Goal: Task Accomplishment & Management: Use online tool/utility

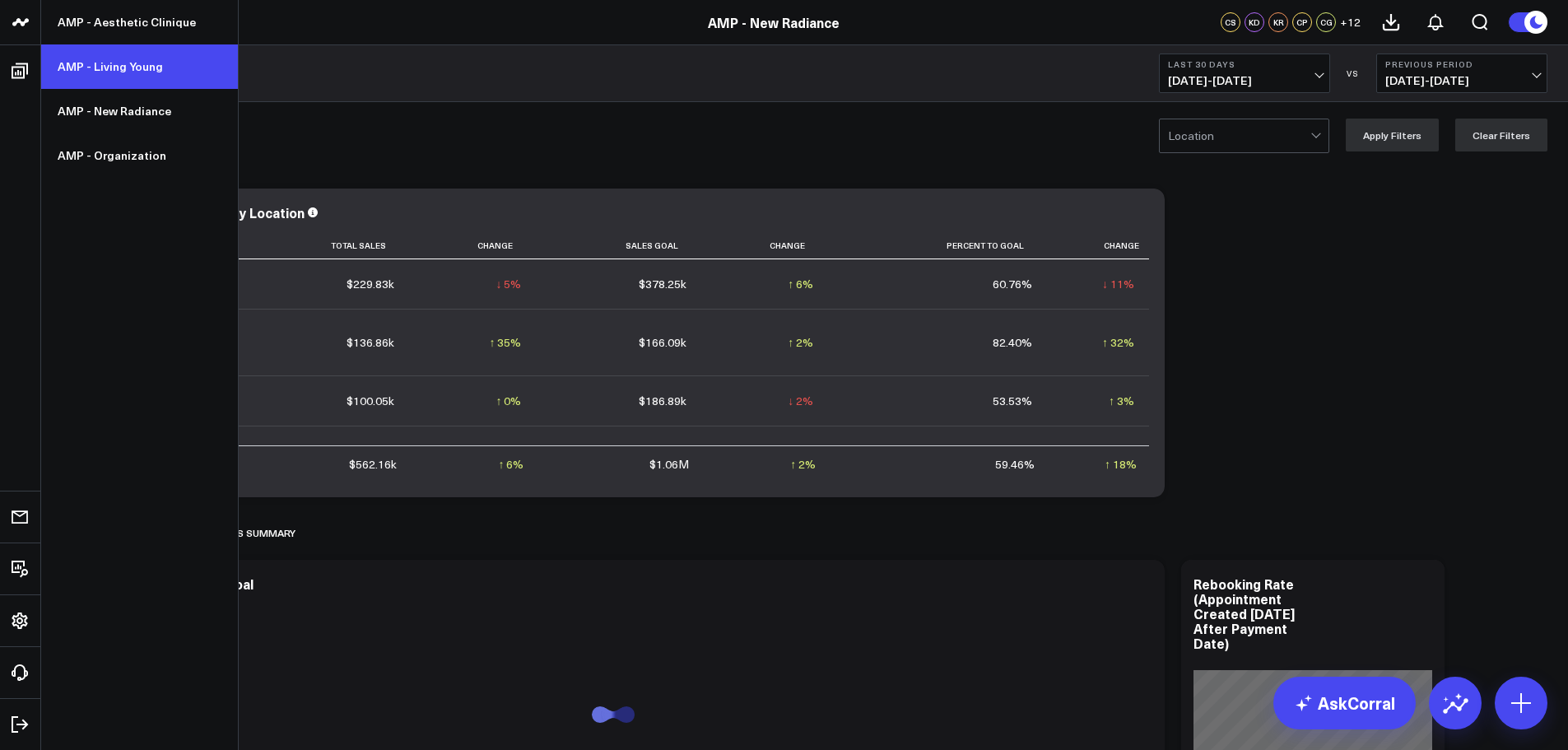
click at [135, 73] on link "AMP - Living Young" at bounding box center [139, 66] width 197 height 44
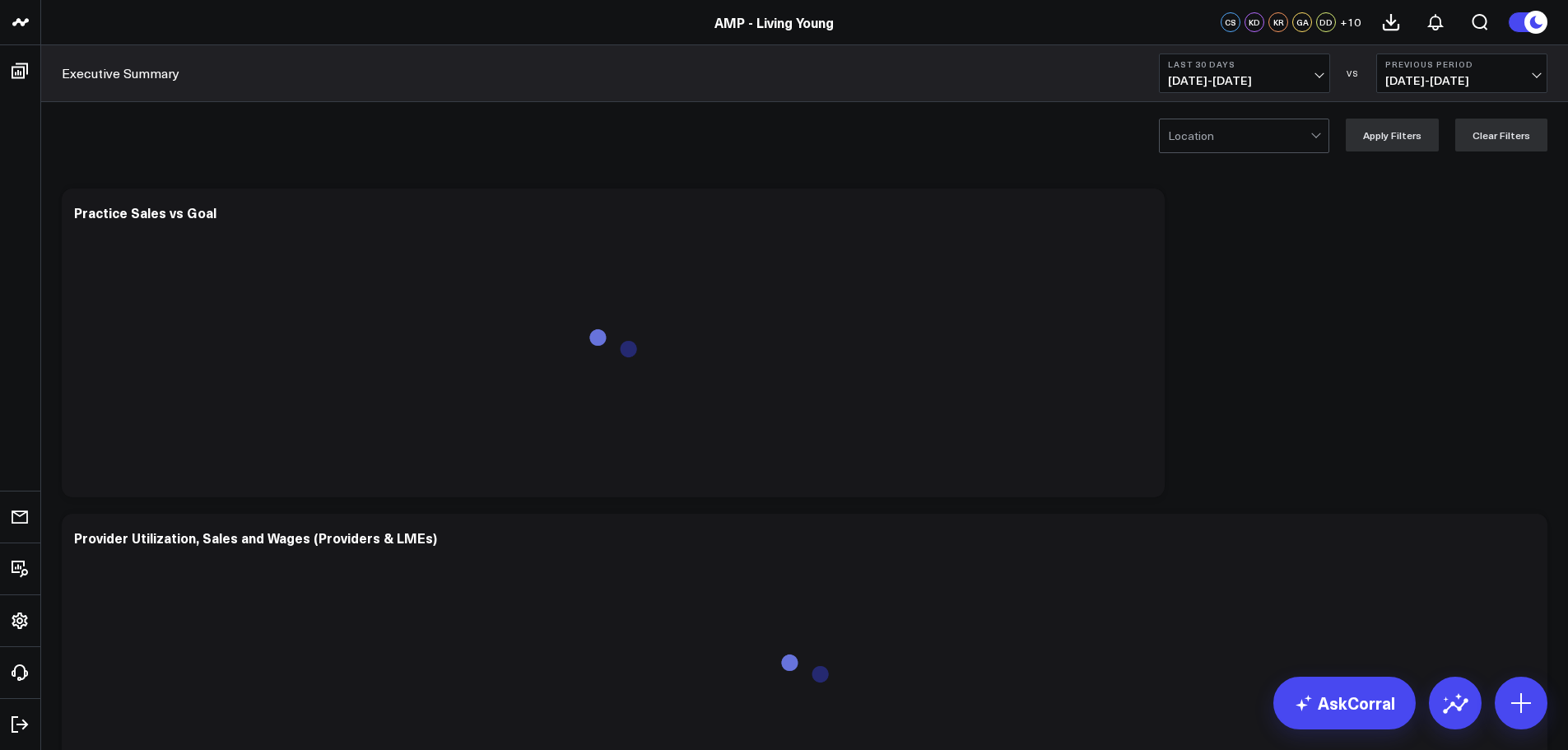
click at [1268, 75] on span "[DATE] - [DATE]" at bounding box center [1245, 80] width 154 height 13
click at [1212, 427] on link "MTD" at bounding box center [1245, 429] width 170 height 31
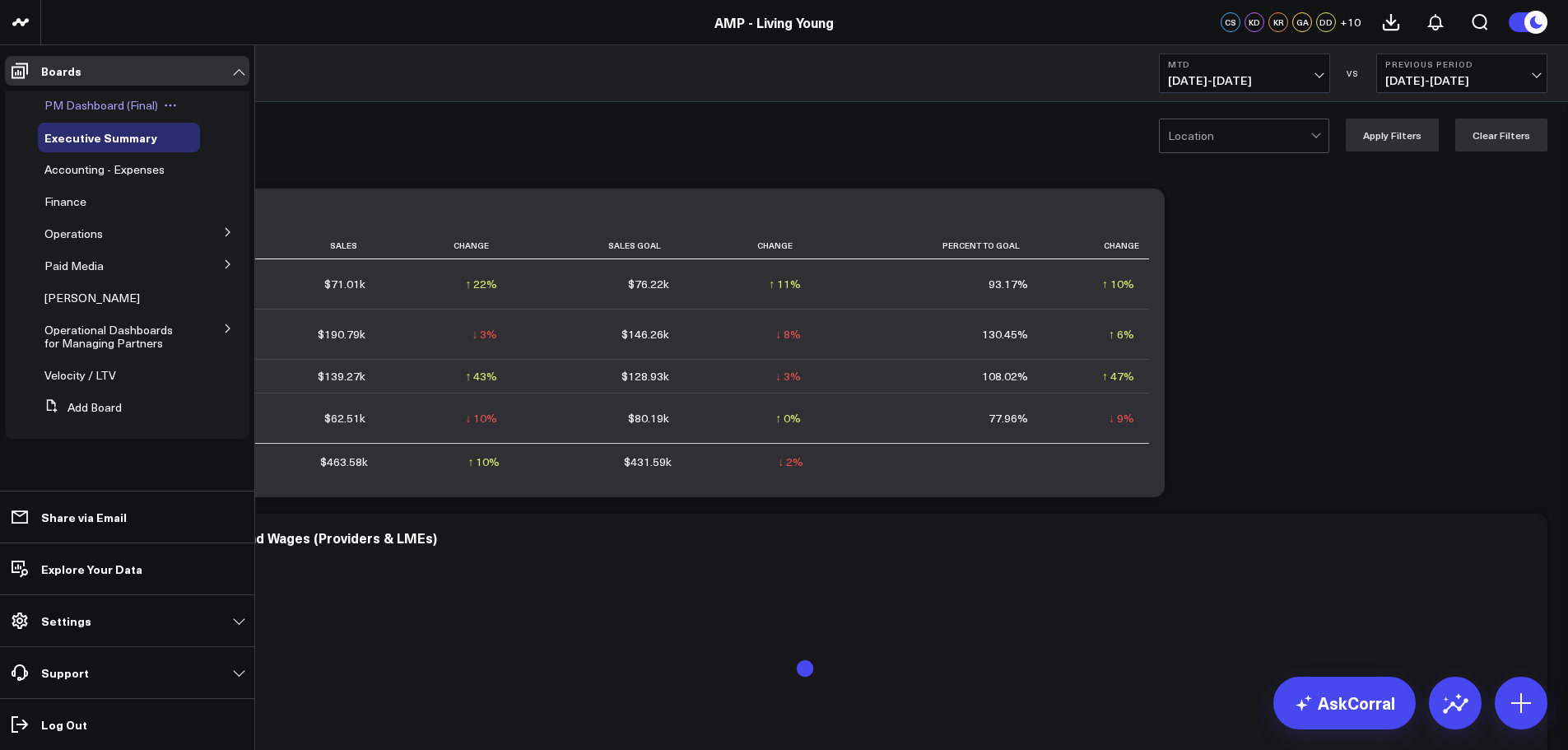
click at [112, 102] on span "PM Dashboard (Final)" at bounding box center [101, 105] width 114 height 16
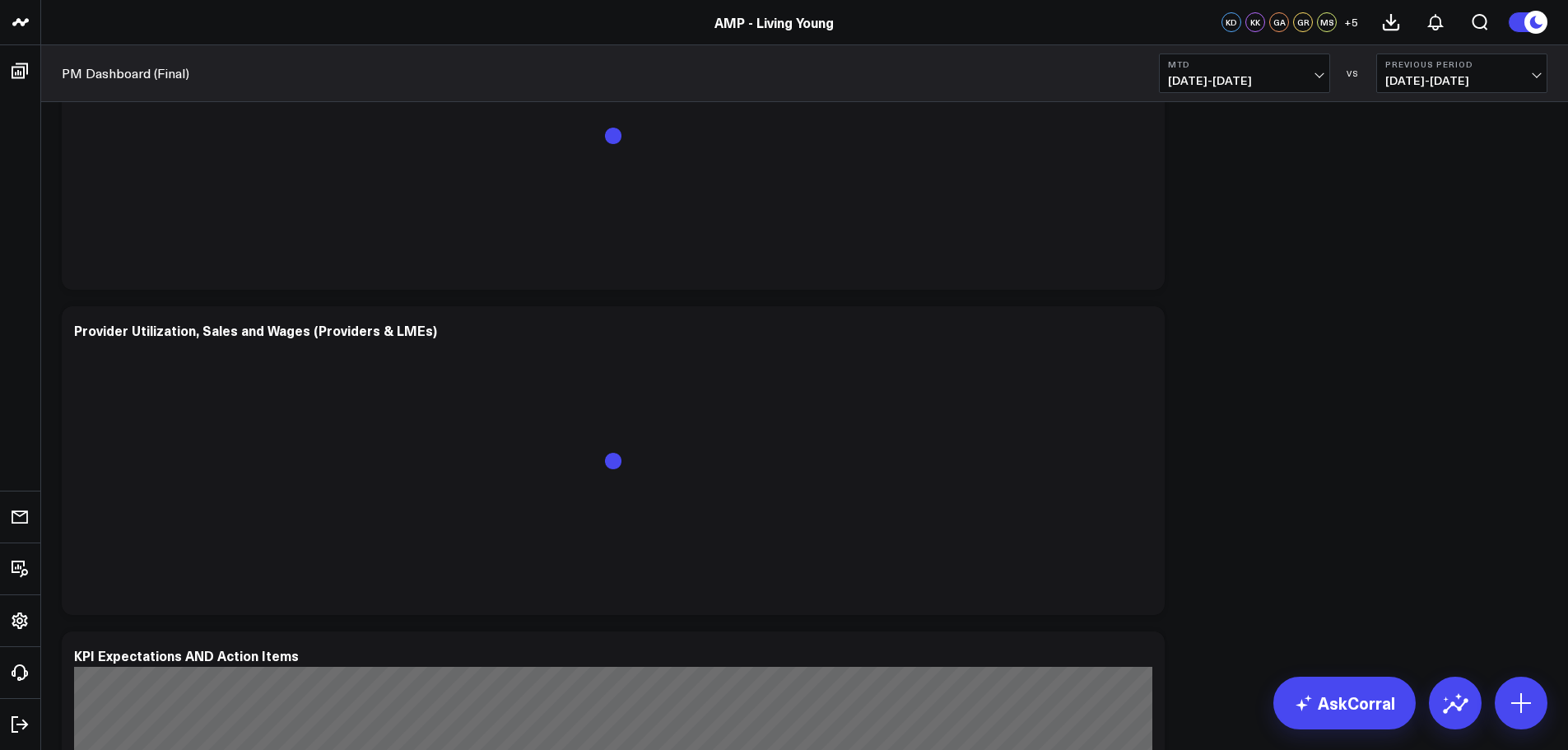
scroll to position [823, 0]
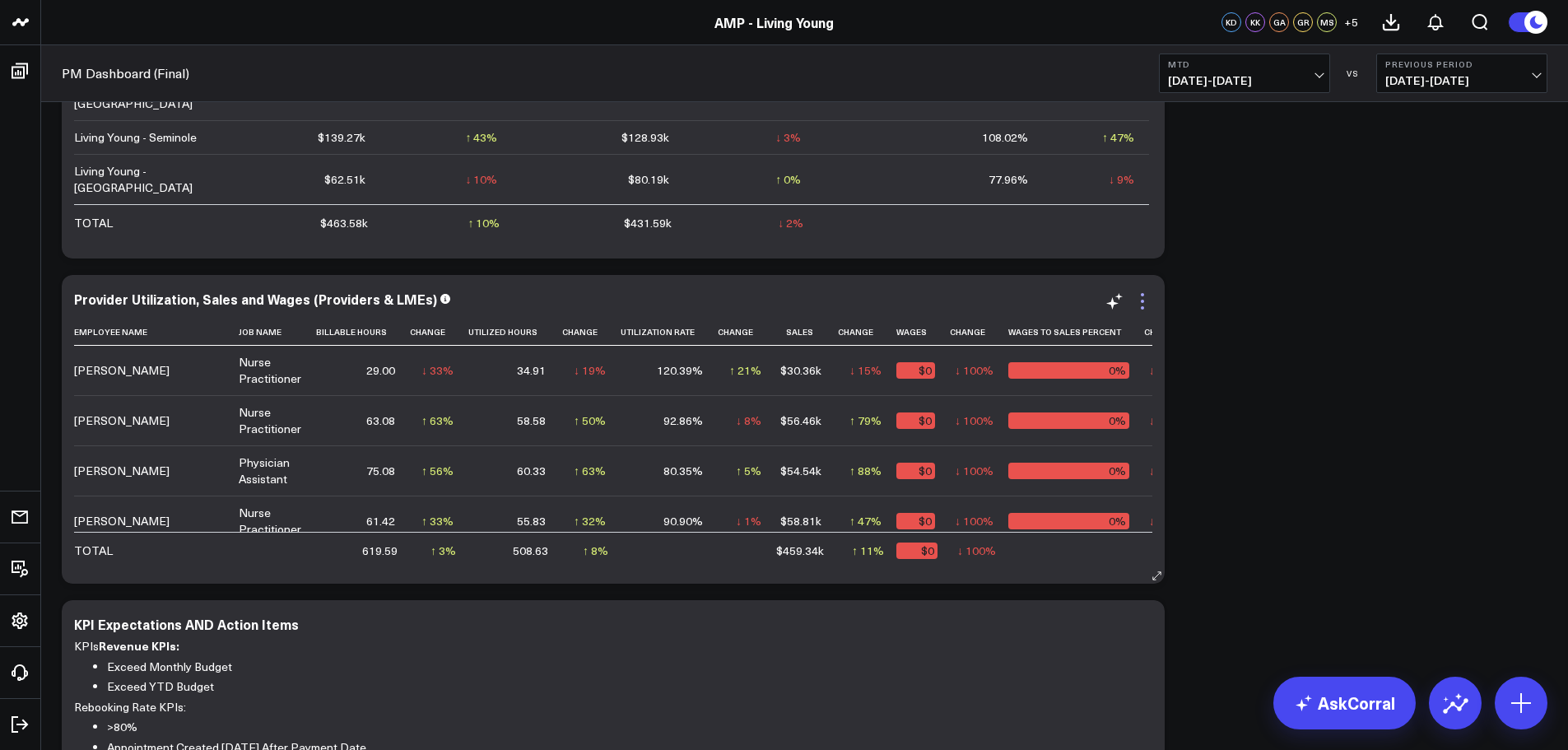
click at [1140, 299] on icon at bounding box center [1142, 301] width 20 height 20
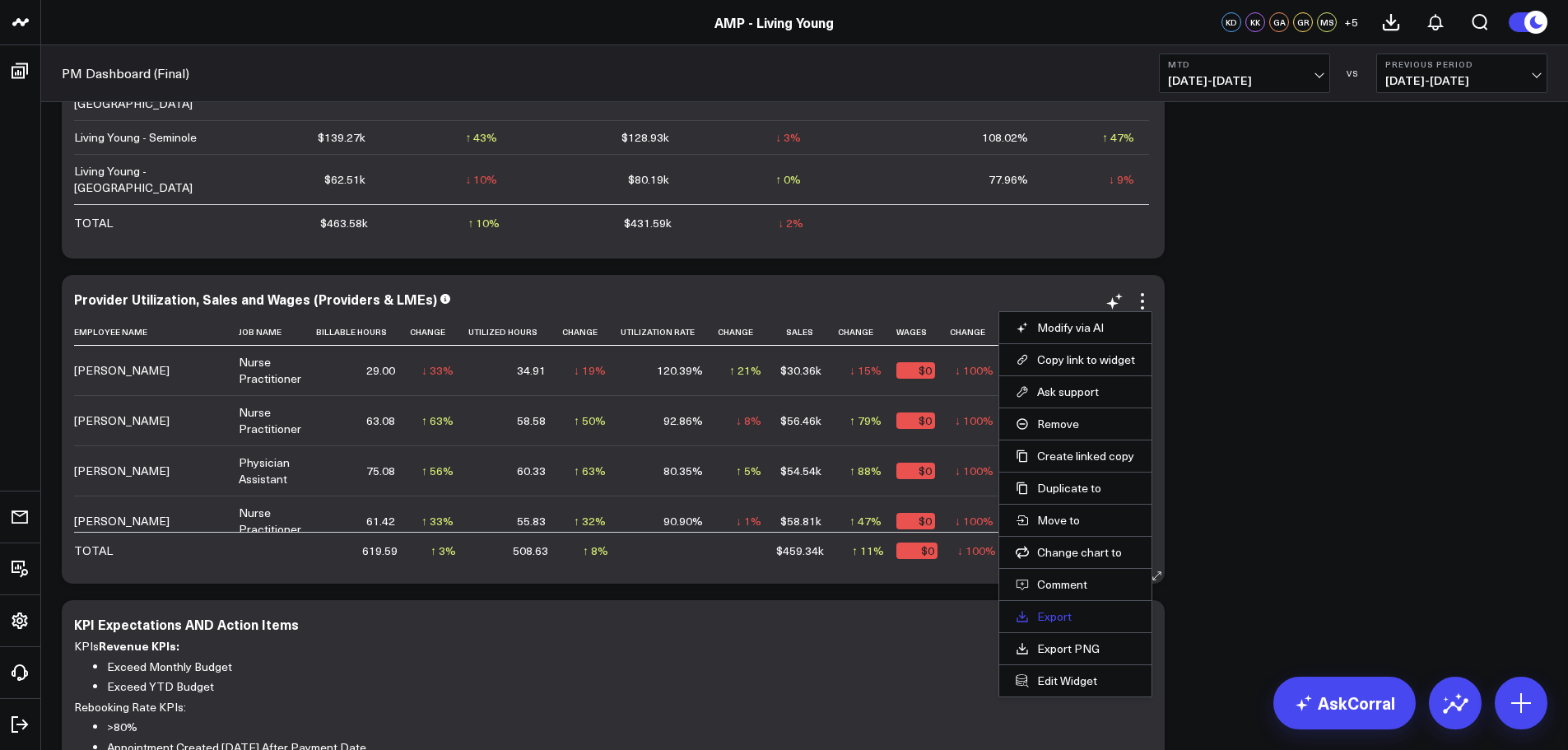
click at [1047, 616] on link "Export" at bounding box center [1075, 616] width 120 height 15
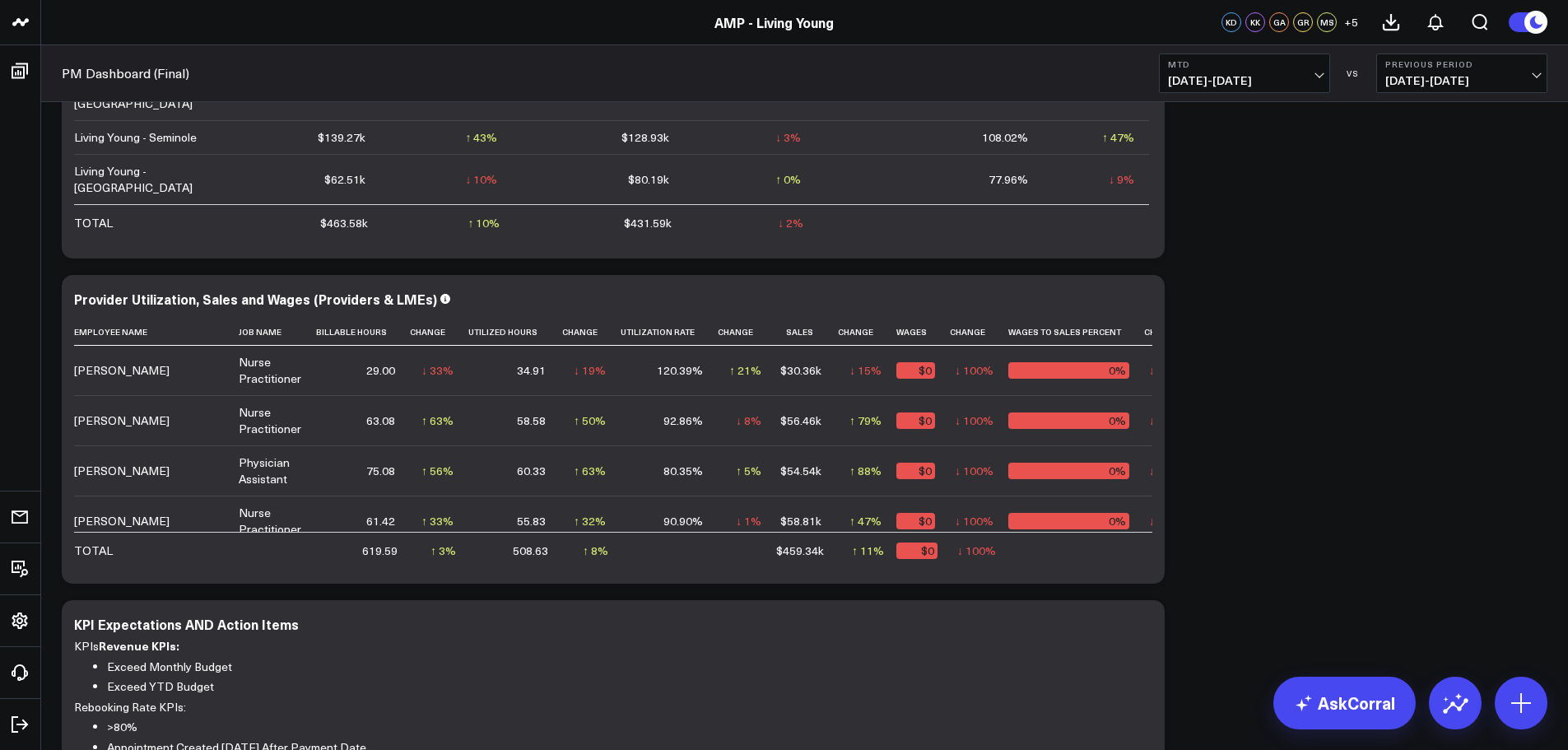
click at [1235, 72] on button "MTD [DATE] - [DATE]" at bounding box center [1244, 74] width 171 height 40
click at [1209, 336] on link "Last Month" at bounding box center [1245, 333] width 170 height 31
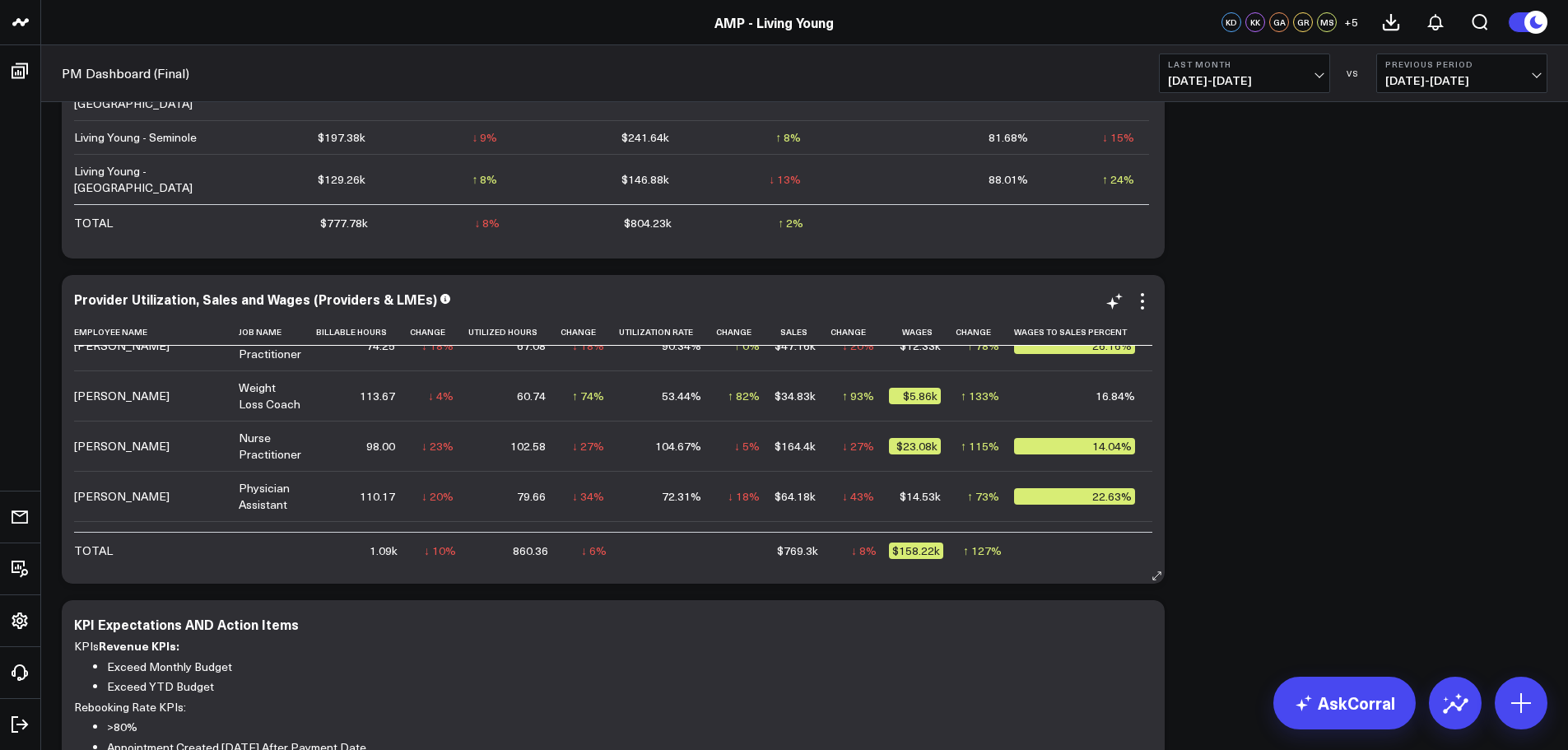
scroll to position [165, 0]
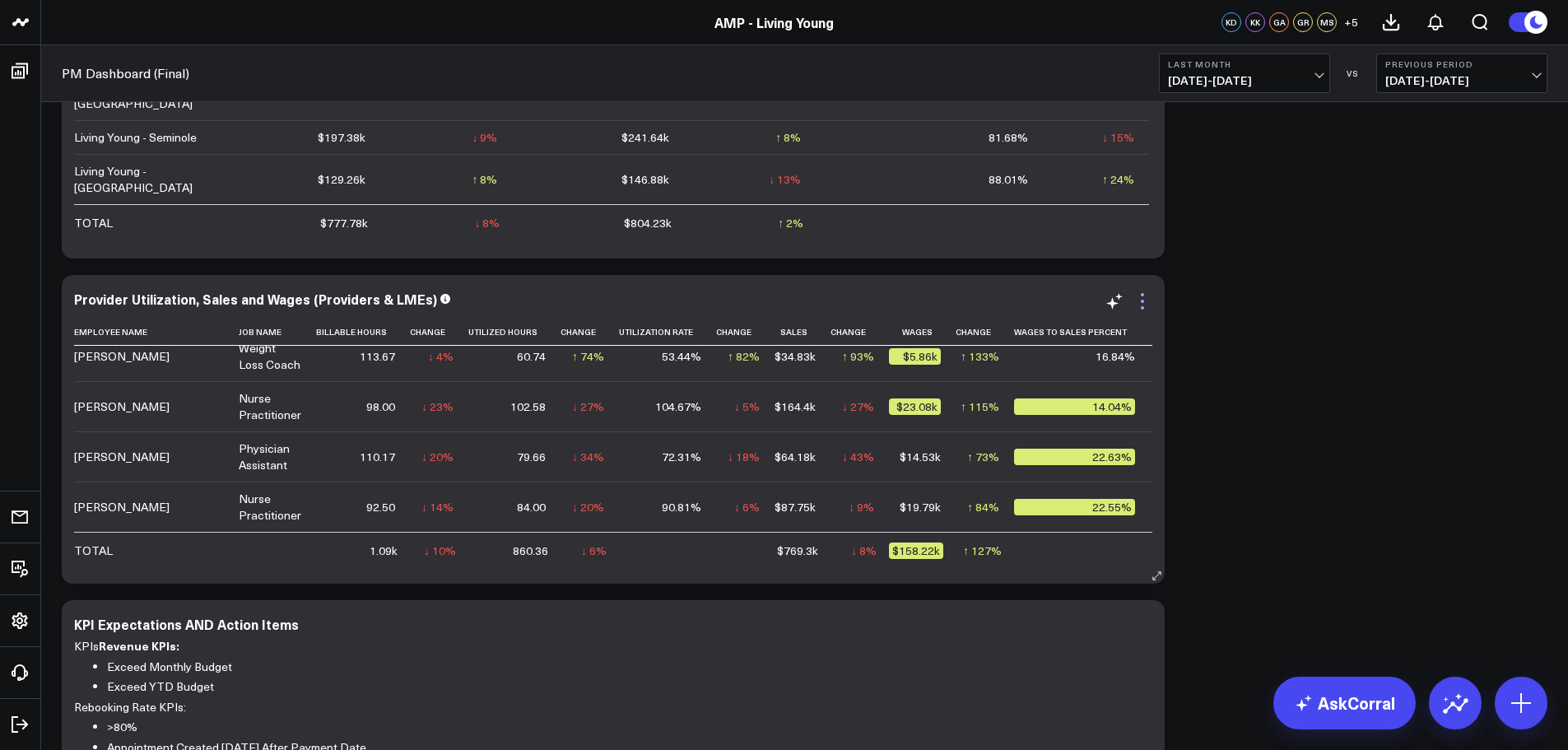
click at [1144, 310] on icon at bounding box center [1142, 301] width 20 height 20
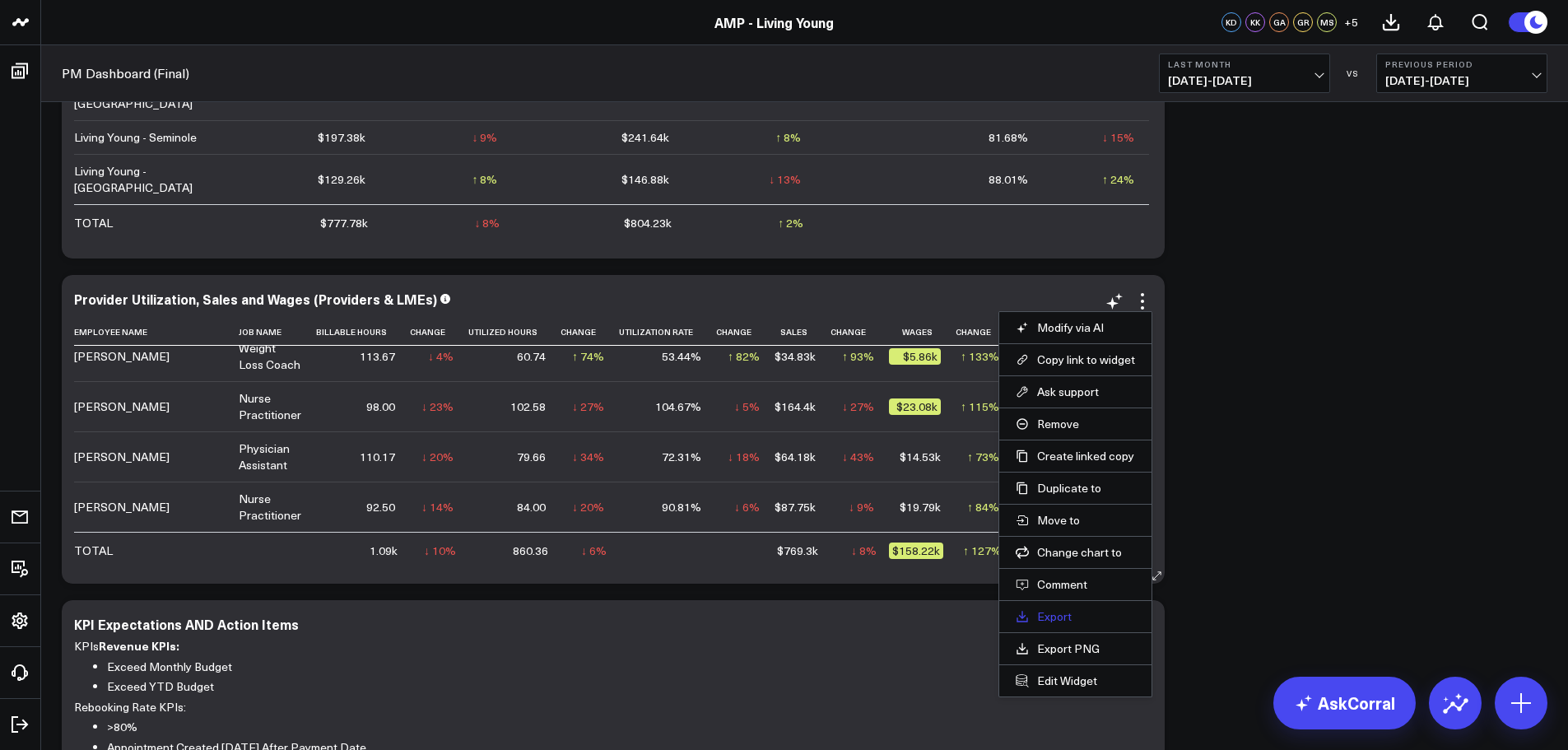
click at [1075, 618] on link "Export" at bounding box center [1075, 616] width 120 height 15
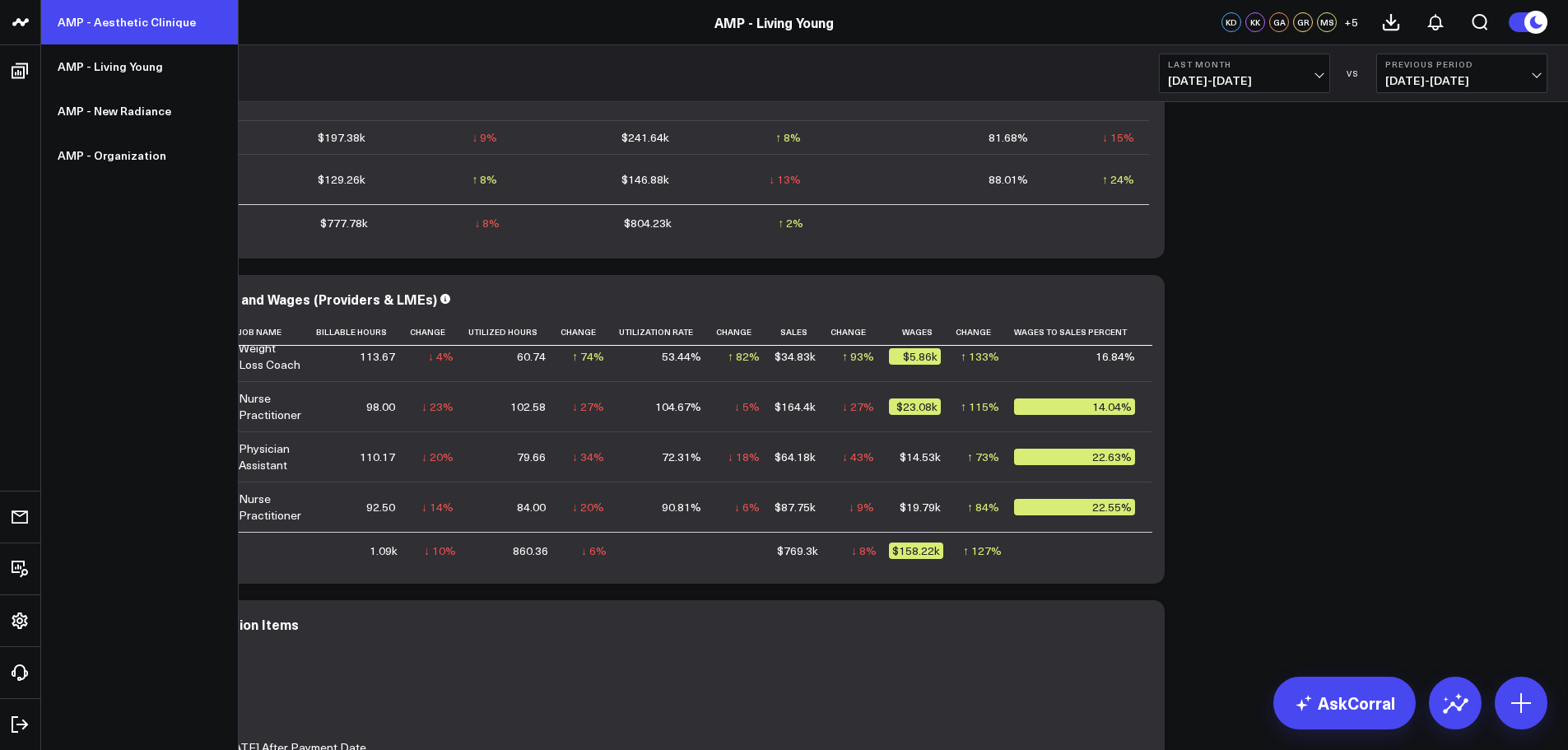
click at [114, 26] on link "AMP - Aesthetic Clinique" at bounding box center [139, 22] width 197 height 44
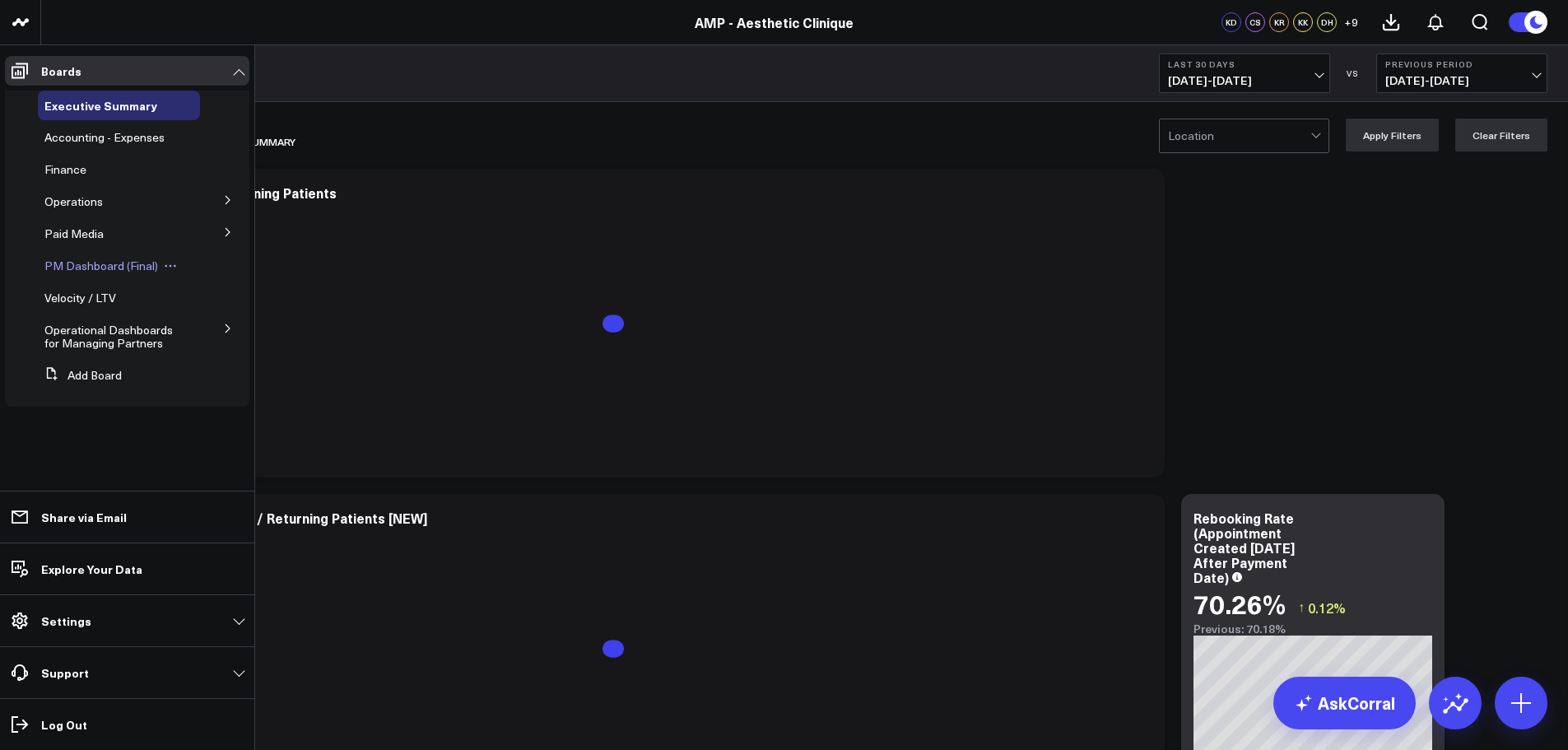
click at [88, 271] on span "PM Dashboard (Final)" at bounding box center [101, 265] width 114 height 16
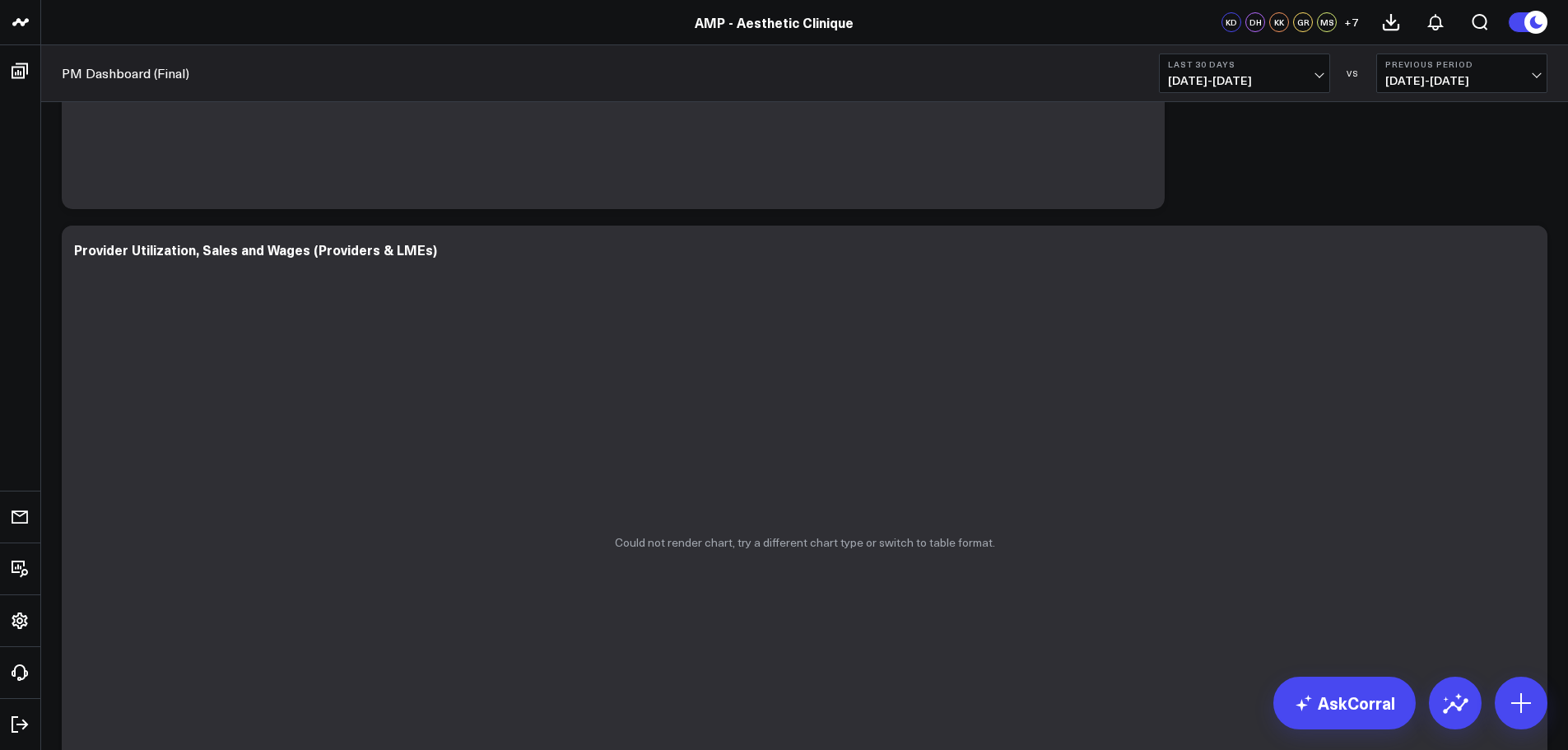
scroll to position [576, 0]
